Goal: Information Seeking & Learning: Learn about a topic

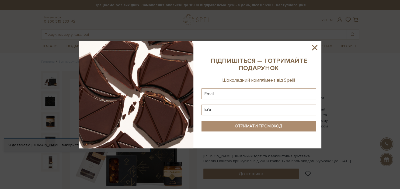
click at [316, 47] on icon at bounding box center [314, 47] width 9 height 9
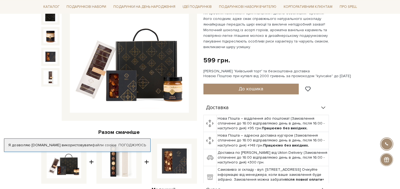
scroll to position [57, 0]
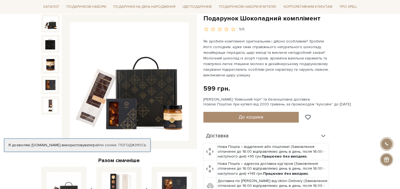
click at [52, 27] on img at bounding box center [50, 23] width 14 height 14
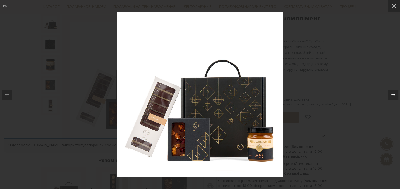
click at [394, 96] on icon at bounding box center [393, 94] width 6 height 6
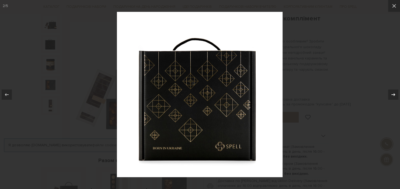
click at [394, 96] on icon at bounding box center [393, 94] width 6 height 6
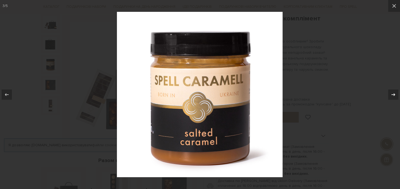
click at [394, 96] on icon at bounding box center [393, 94] width 6 height 6
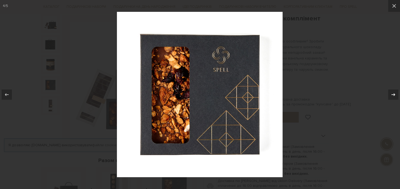
click at [394, 96] on icon at bounding box center [393, 94] width 6 height 6
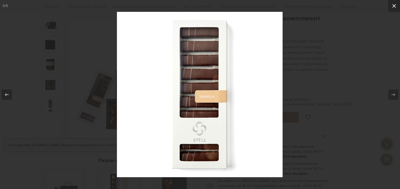
click at [393, 8] on icon at bounding box center [393, 6] width 6 height 6
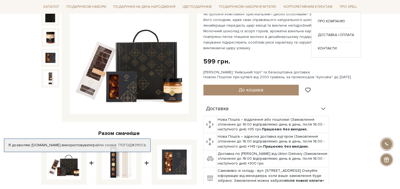
scroll to position [57, 0]
